Goal: Information Seeking & Learning: Learn about a topic

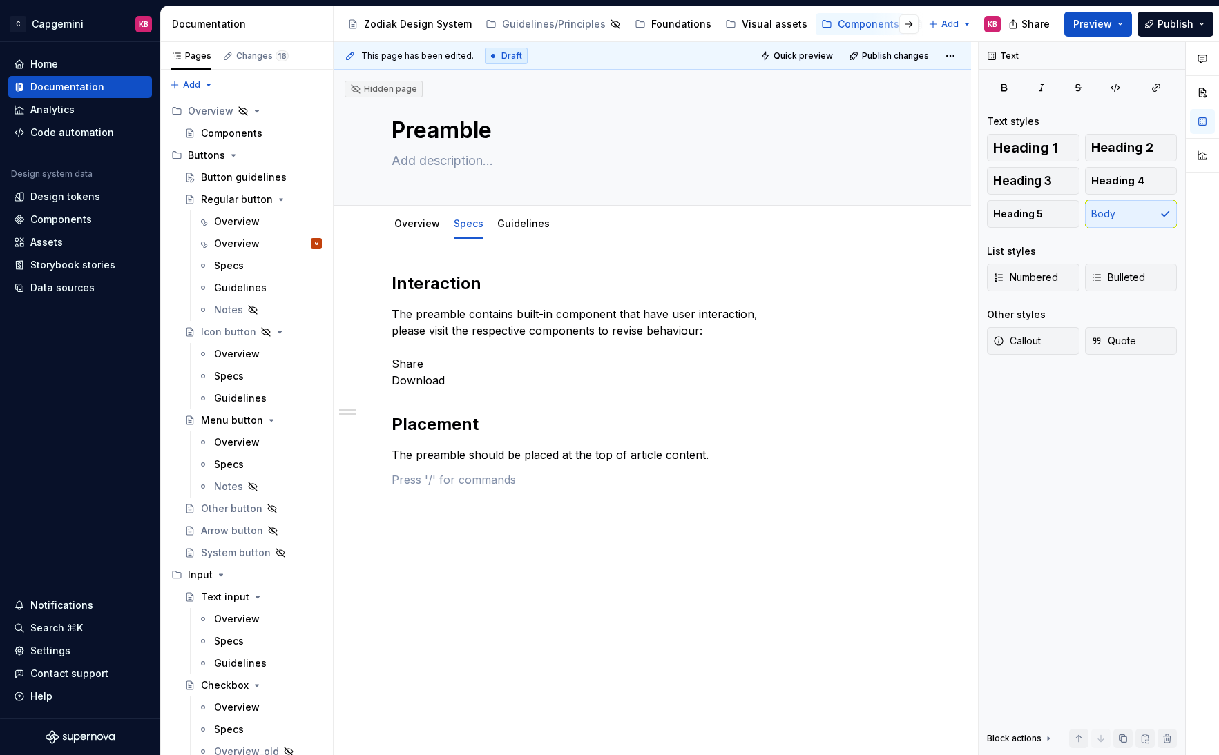
scroll to position [556, 0]
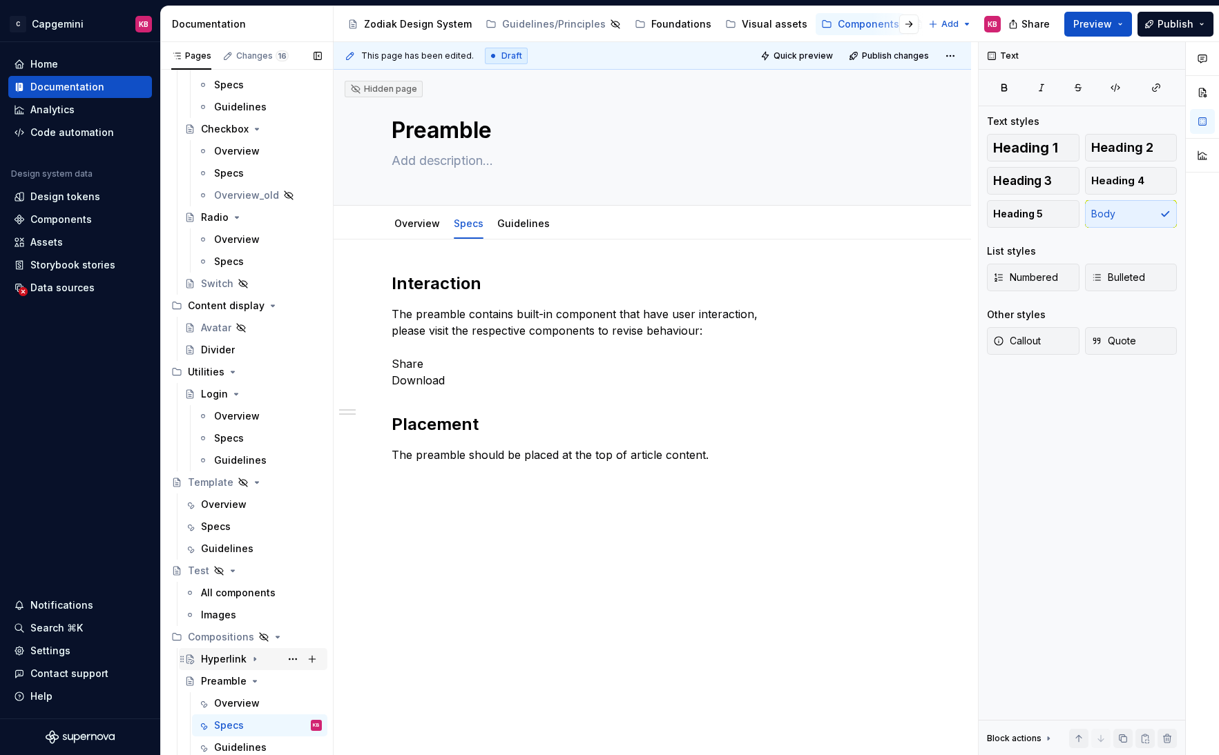
click at [233, 660] on div "Hyperlink" at bounding box center [224, 659] width 46 height 14
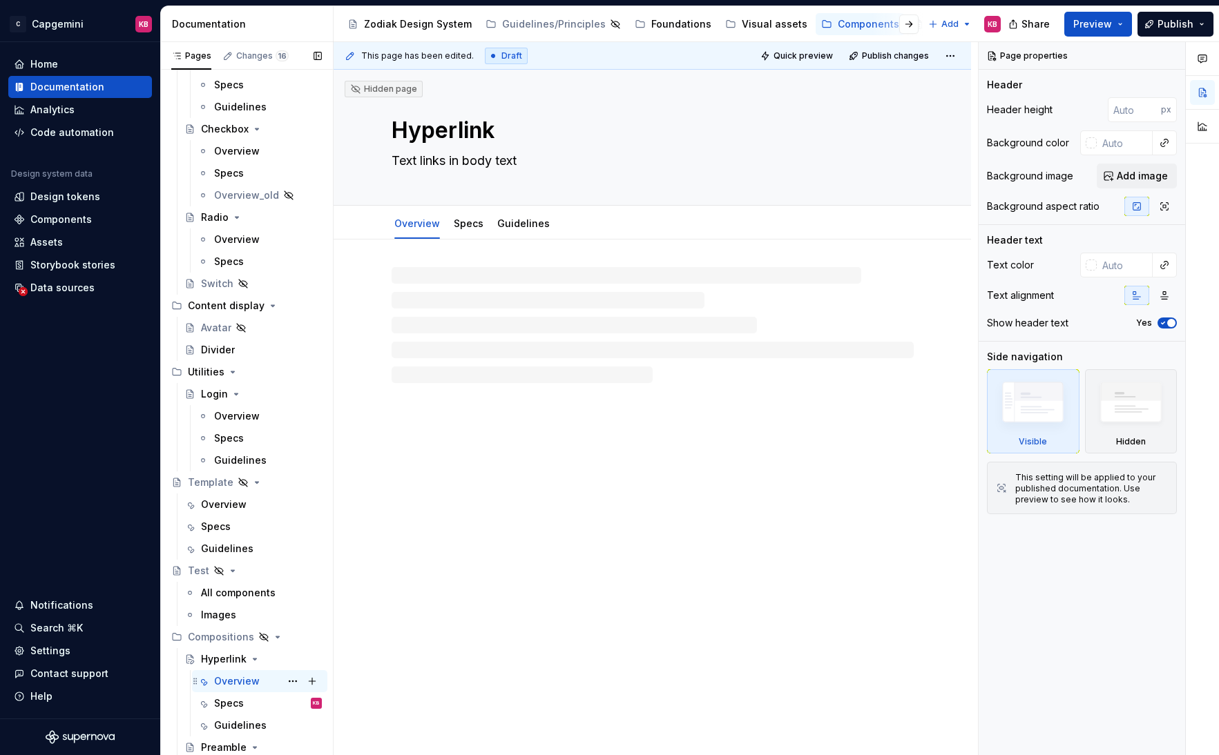
click at [233, 682] on div "Overview" at bounding box center [237, 682] width 46 height 14
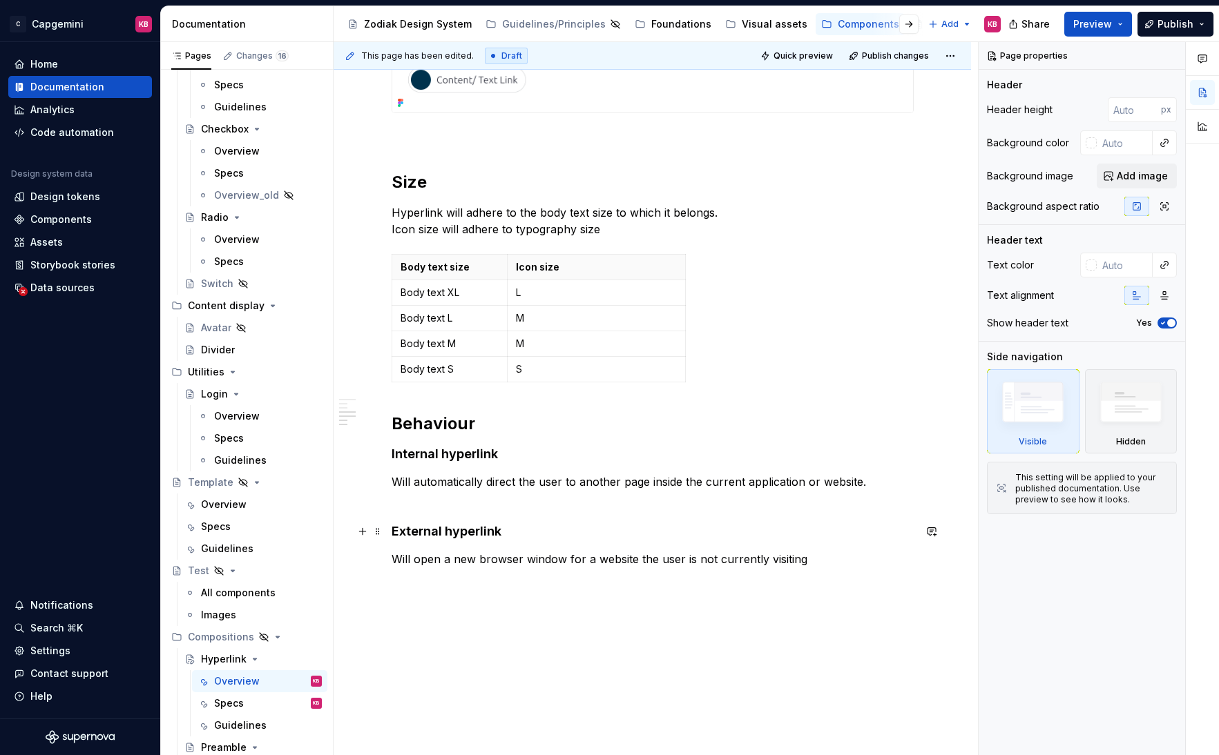
scroll to position [953, 0]
click at [255, 703] on div "Specs KB" at bounding box center [268, 703] width 108 height 19
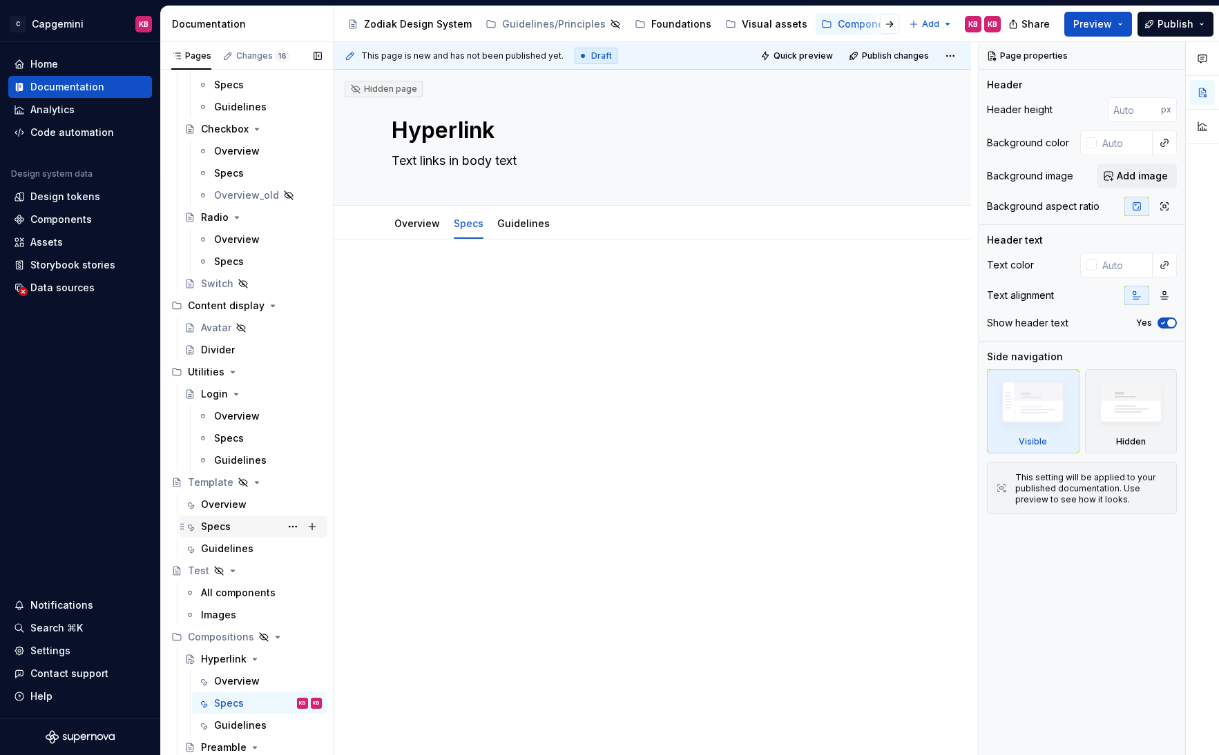
click at [206, 523] on div "Specs" at bounding box center [216, 527] width 30 height 14
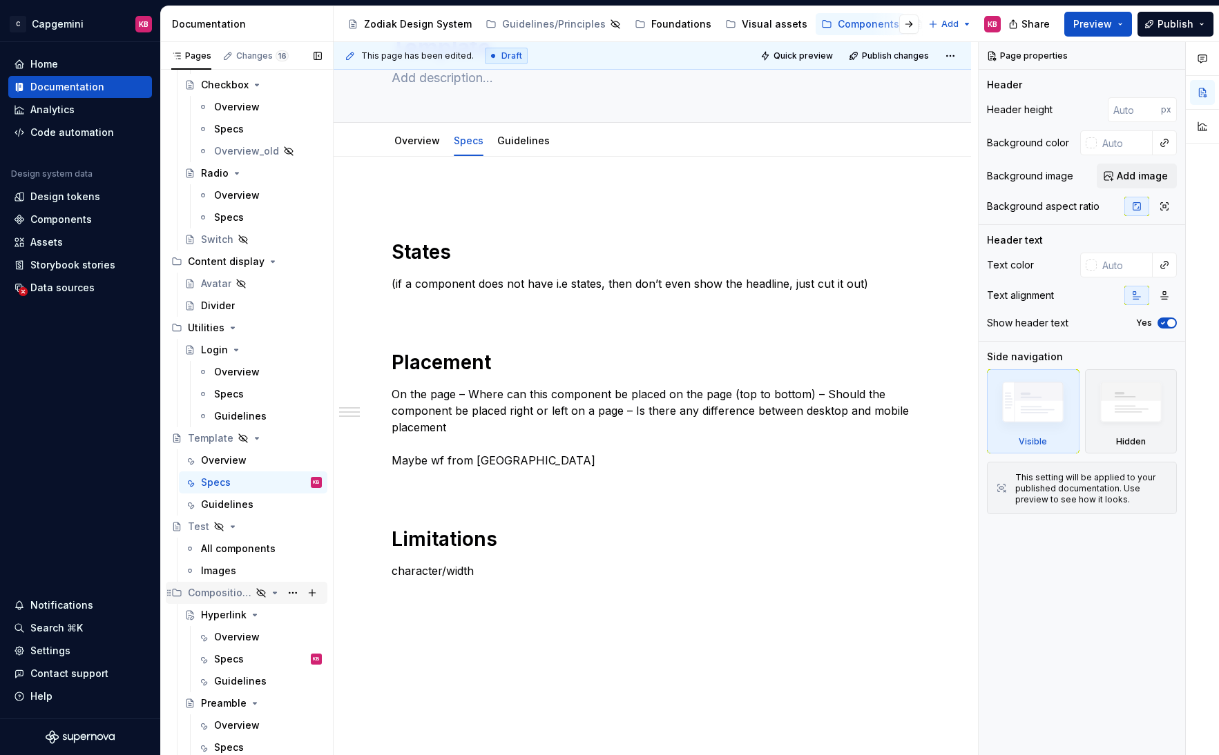
scroll to position [623, 0]
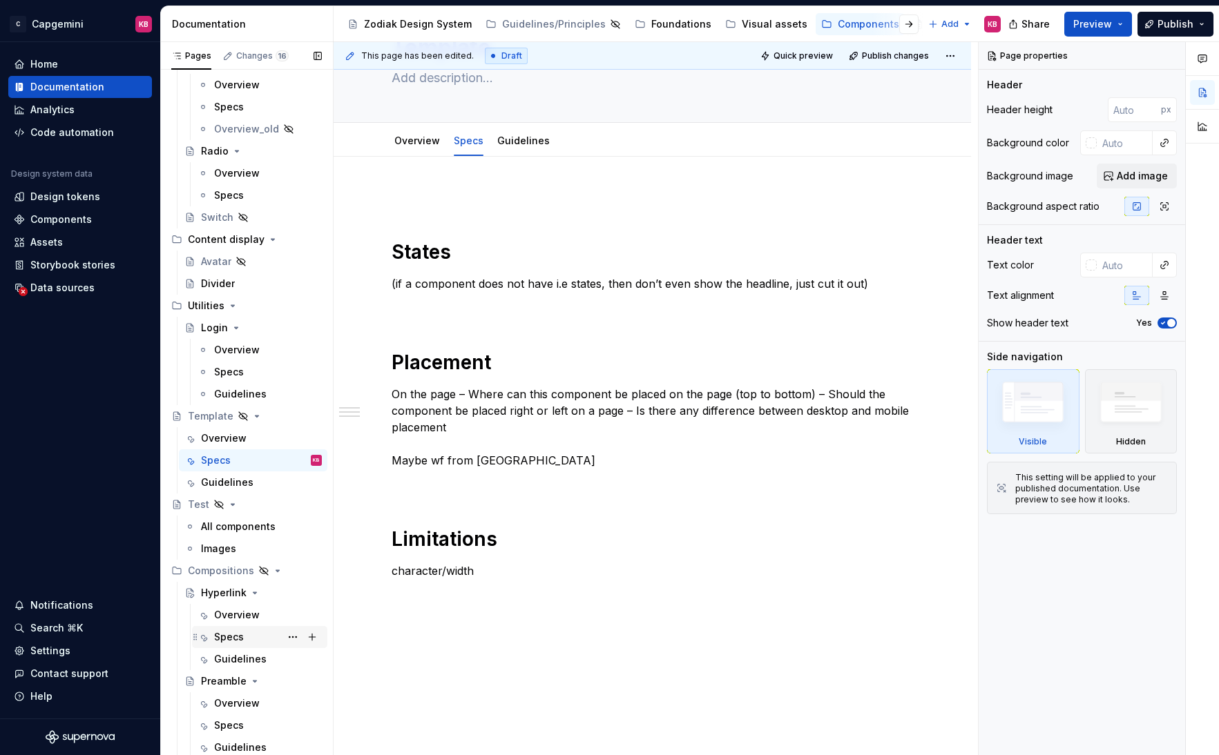
click at [237, 640] on div "Specs" at bounding box center [229, 637] width 30 height 14
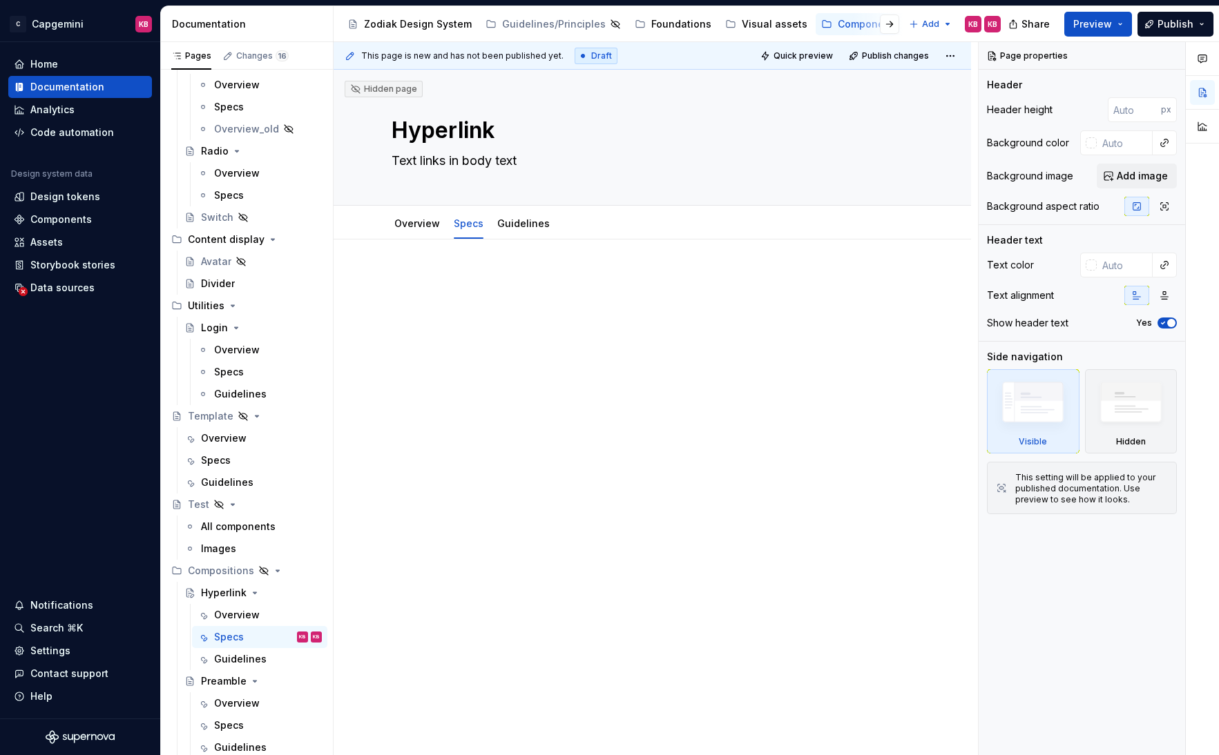
type textarea "*"
click at [403, 298] on div at bounding box center [652, 299] width 522 height 52
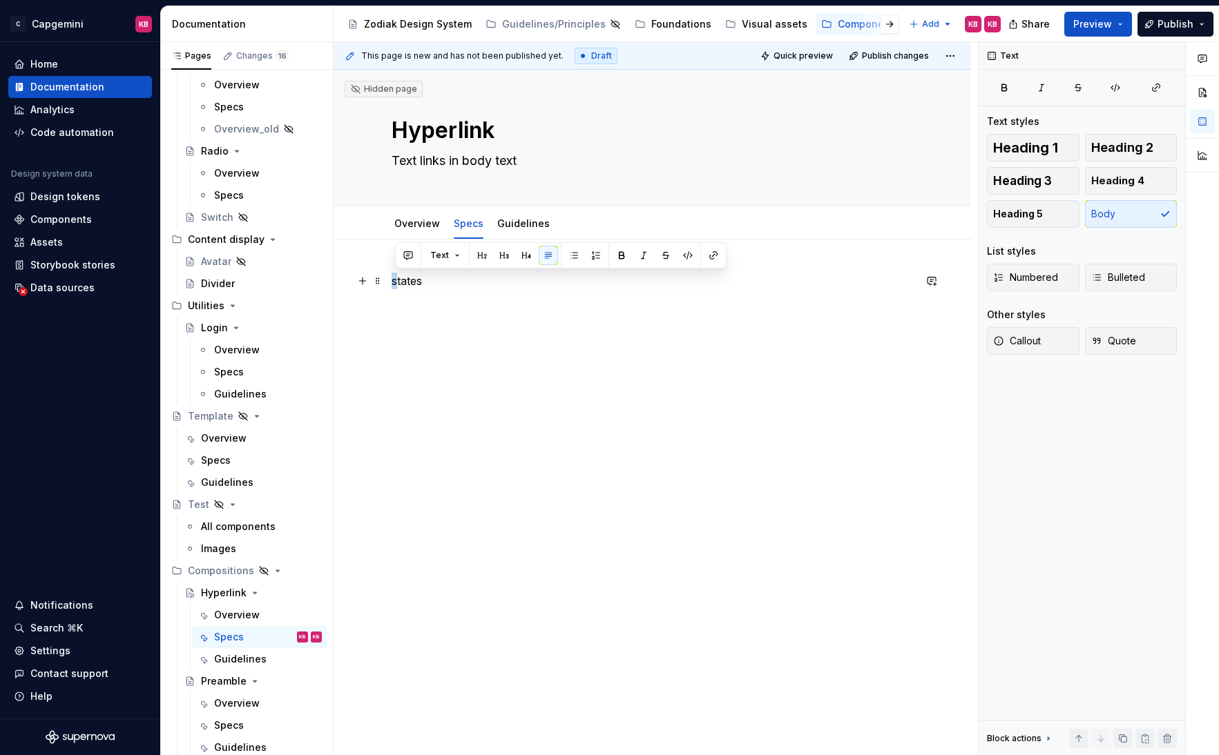
click at [393, 282] on div "states" at bounding box center [651, 404] width 637 height 329
click at [409, 282] on p "States" at bounding box center [652, 281] width 522 height 17
click at [478, 259] on button "button" at bounding box center [481, 255] width 19 height 19
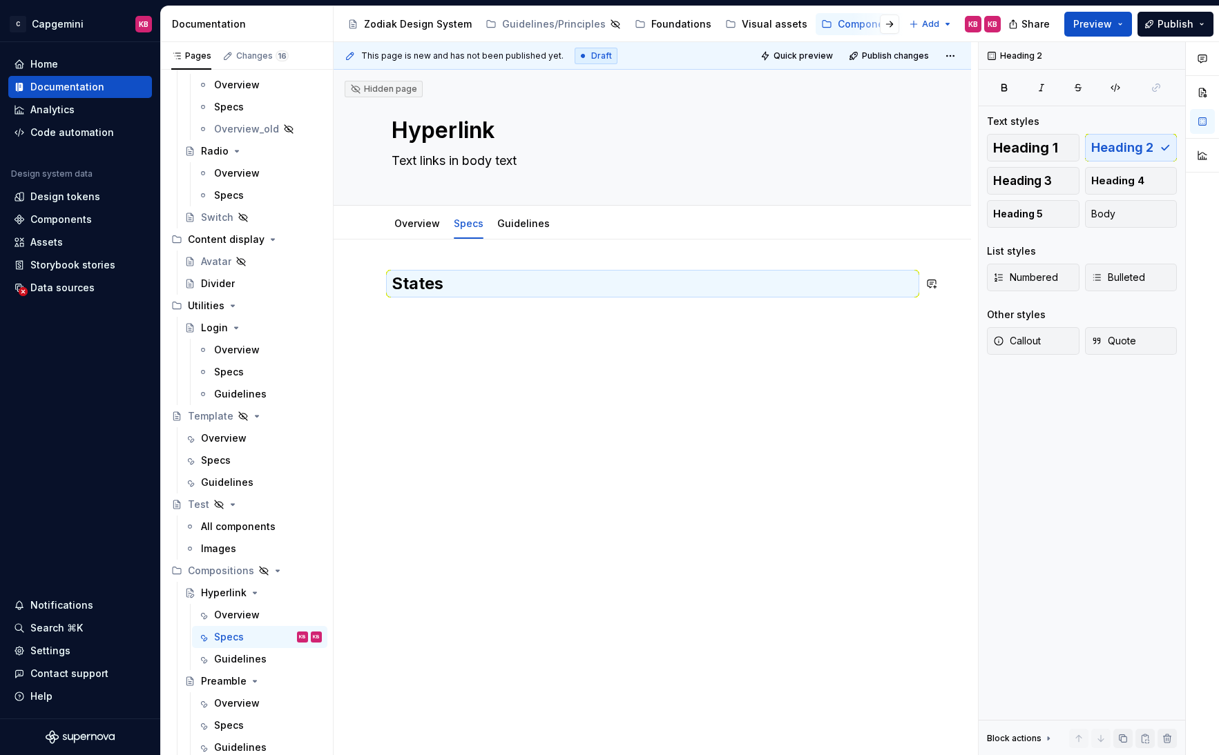
click at [436, 316] on div "States" at bounding box center [652, 299] width 522 height 52
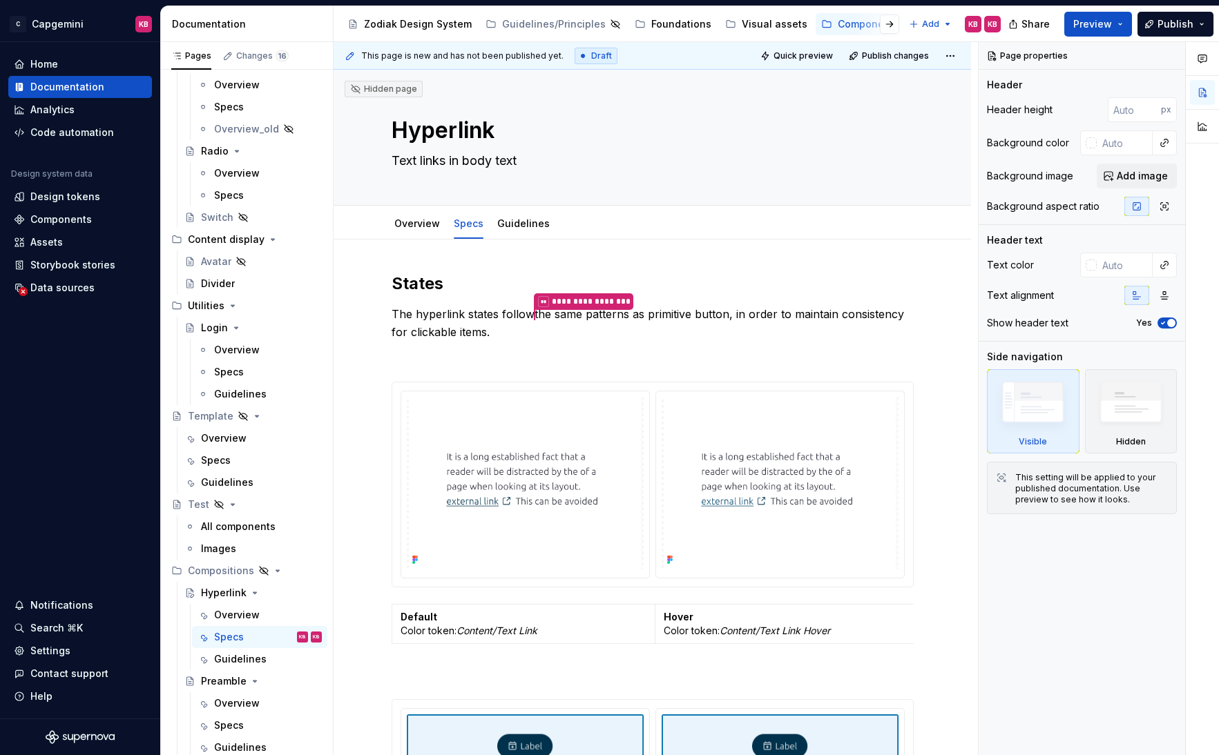
type textarea "*"
